Goal: Entertainment & Leisure: Consume media (video, audio)

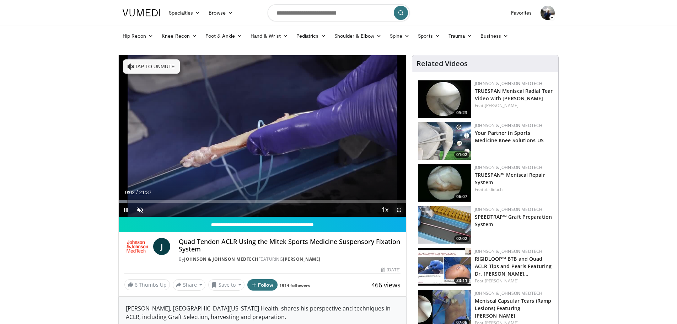
click at [399, 208] on span "Video Player" at bounding box center [399, 209] width 14 height 14
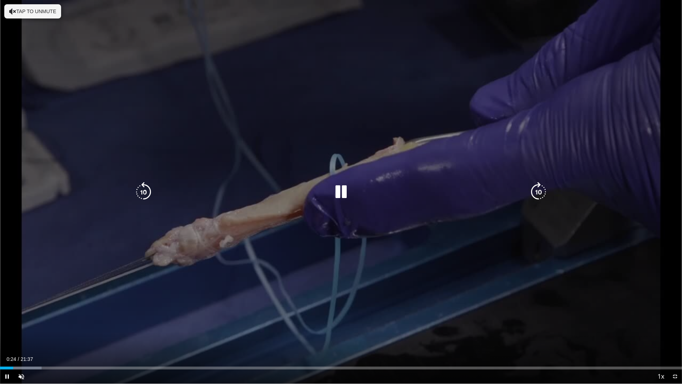
click at [27, 12] on button "Tap to unmute" at bounding box center [32, 11] width 57 height 14
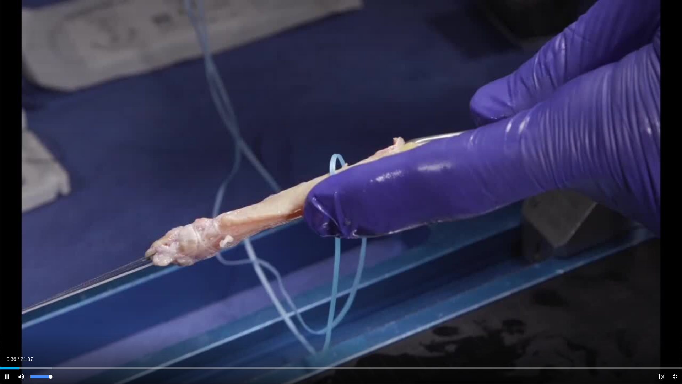
drag, startPoint x: 52, startPoint y: 377, endPoint x: 68, endPoint y: 378, distance: 16.7
click at [68, 323] on div "Current Time 0:36 / Duration 21:37 Pause Skip Backward Skip Forward Mute 100% L…" at bounding box center [341, 376] width 682 height 14
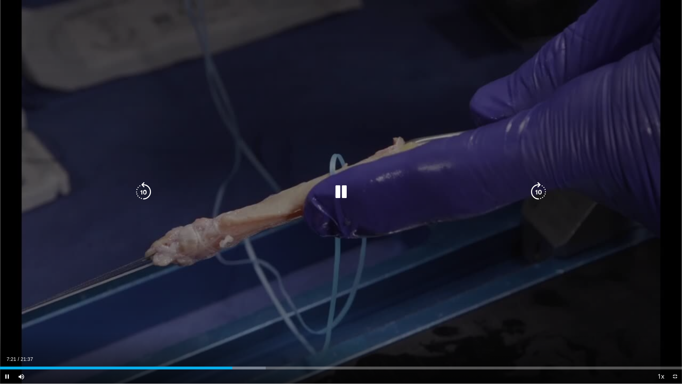
click at [343, 192] on icon "Video Player" at bounding box center [341, 192] width 20 height 20
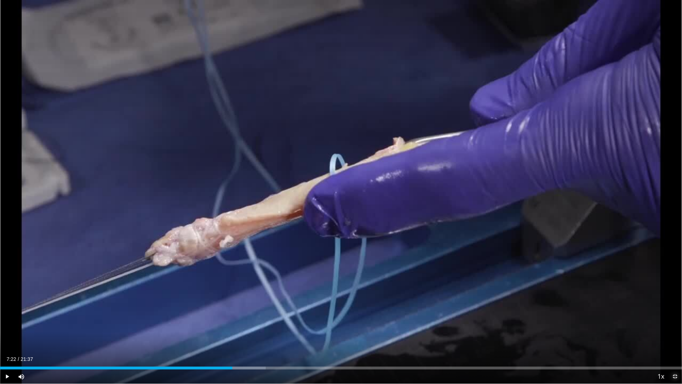
click at [675, 323] on span "Video Player" at bounding box center [675, 376] width 14 height 14
